Goal: Transaction & Acquisition: Obtain resource

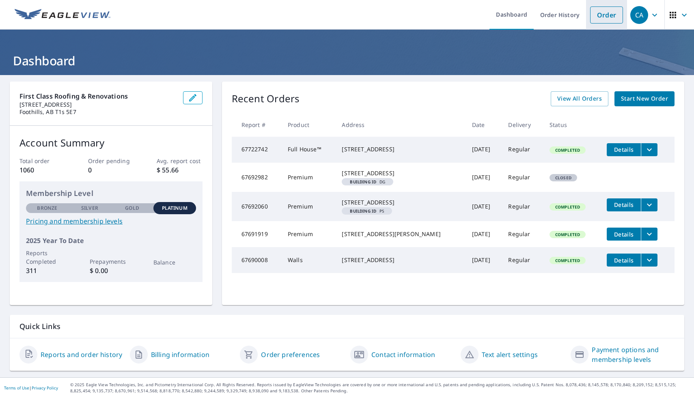
click at [607, 14] on link "Order" at bounding box center [606, 14] width 33 height 17
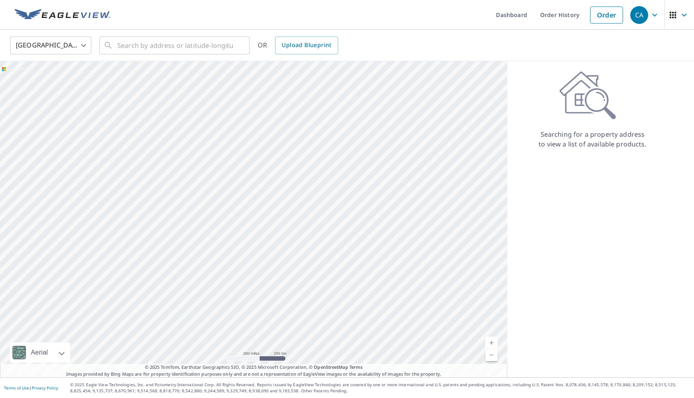
click at [75, 43] on body "CA CA Dashboard Order History Order CA [GEOGRAPHIC_DATA] [GEOGRAPHIC_DATA] ​ ​ …" at bounding box center [347, 199] width 694 height 398
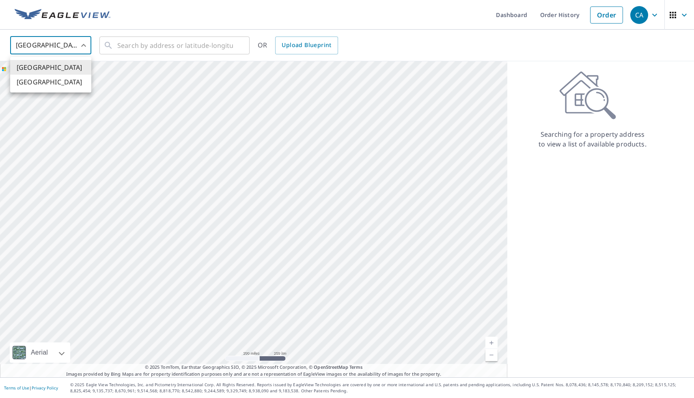
click at [68, 85] on li "[GEOGRAPHIC_DATA]" at bounding box center [50, 82] width 81 height 15
type input "CA"
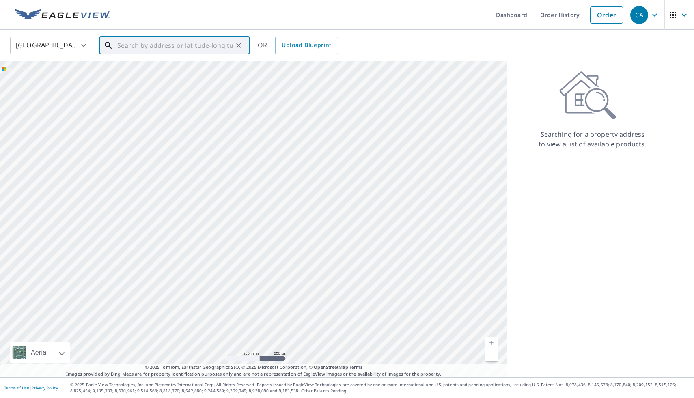
click at [142, 52] on input "text" at bounding box center [175, 45] width 116 height 23
paste input "[STREET_ADDRESS][PERSON_NAME]"
click at [156, 66] on span "[STREET_ADDRESS][PERSON_NAME]" at bounding box center [179, 69] width 127 height 10
type input "[STREET_ADDRESS][PERSON_NAME]"
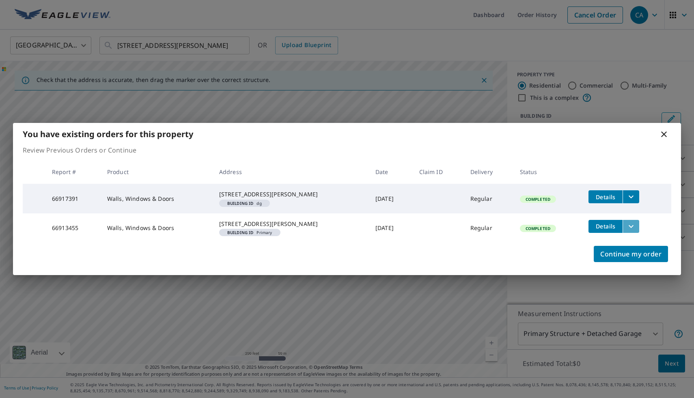
click at [627, 225] on icon "filesDropdownBtn-66913455" at bounding box center [631, 226] width 10 height 10
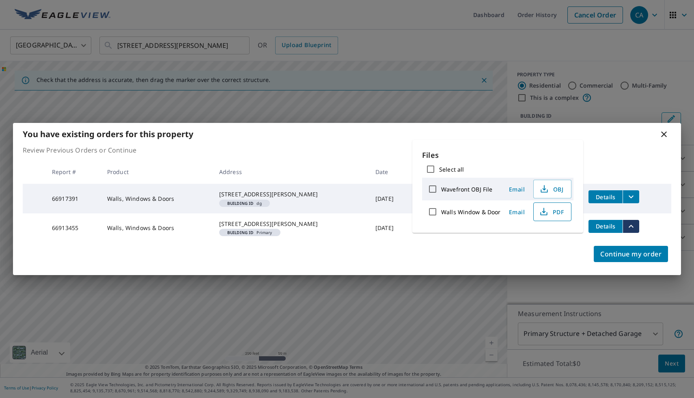
click at [549, 210] on span "PDF" at bounding box center [551, 212] width 26 height 10
